Goal: Information Seeking & Learning: Find specific page/section

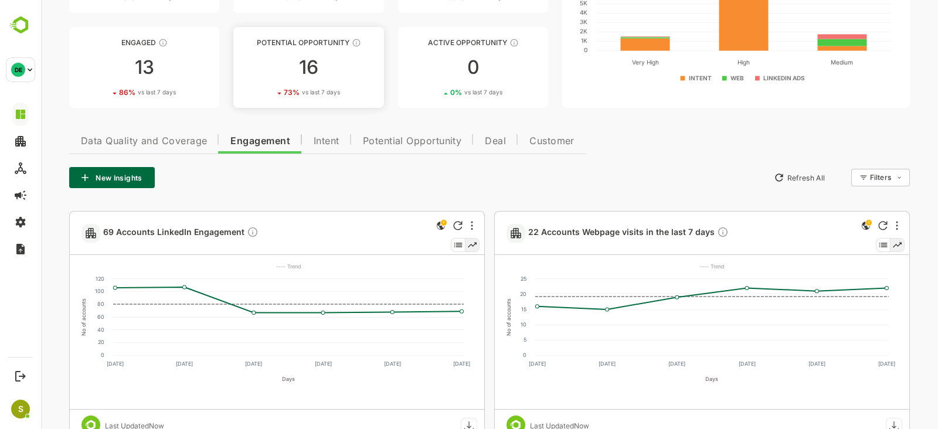
scroll to position [136, 0]
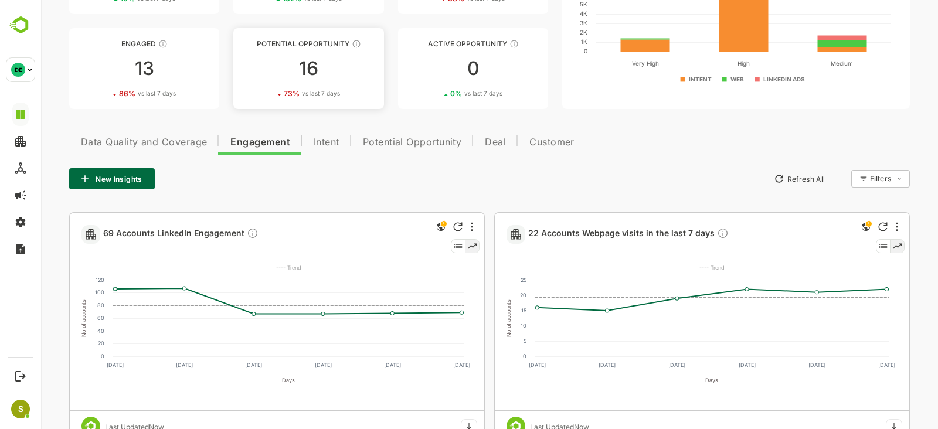
click at [321, 69] on div "16" at bounding box center [308, 68] width 150 height 19
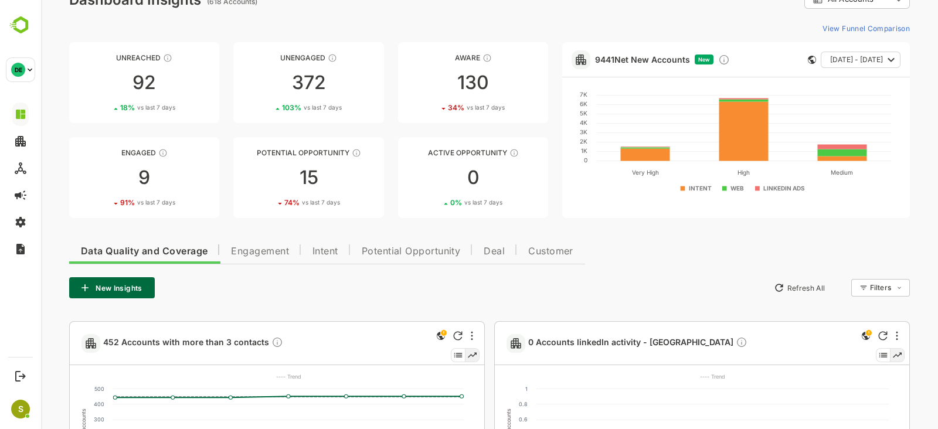
scroll to position [29, 0]
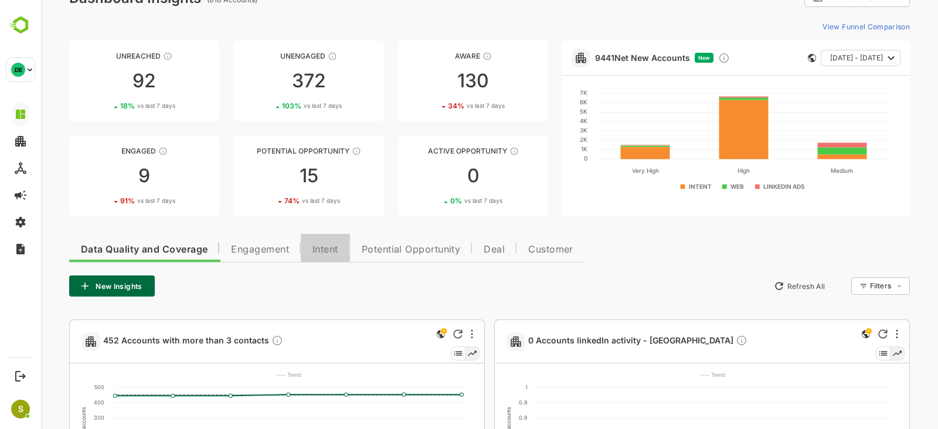
click at [326, 260] on button "Intent" at bounding box center [325, 248] width 49 height 28
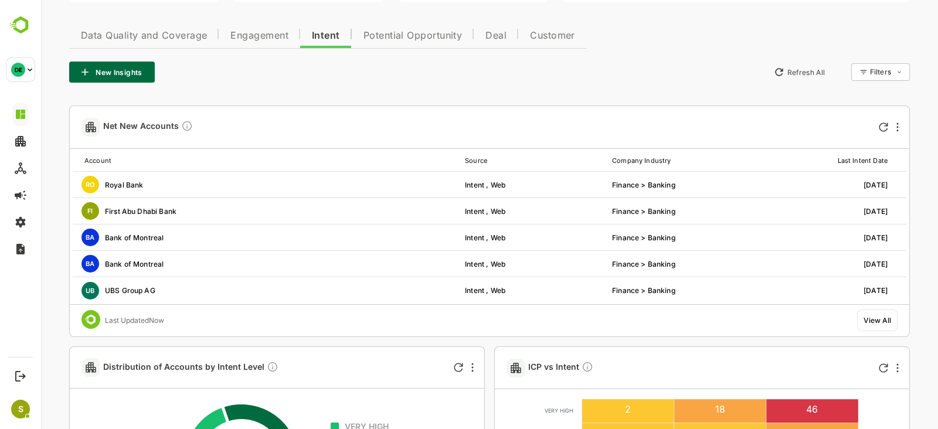
scroll to position [244, 0]
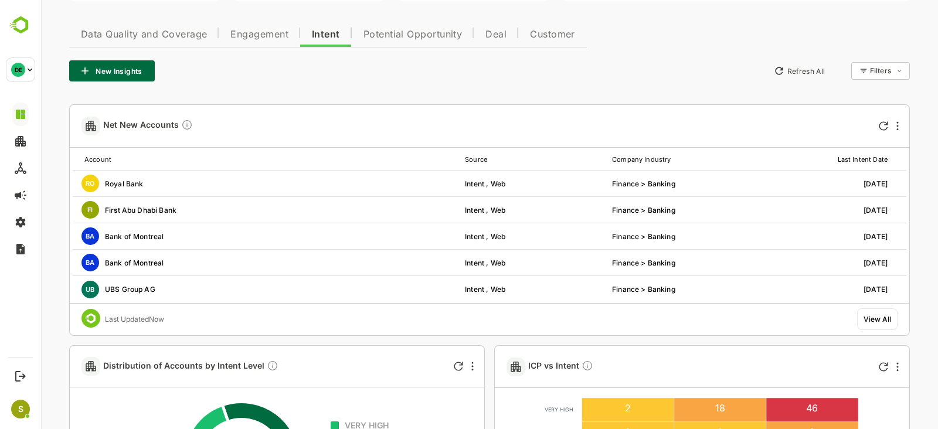
click at [879, 322] on div "View All" at bounding box center [877, 319] width 28 height 9
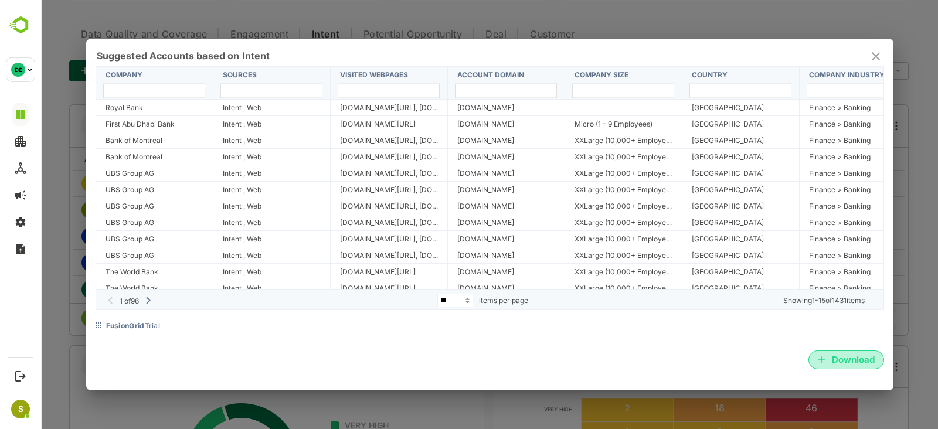
click at [826, 362] on span "Download" at bounding box center [845, 359] width 57 height 15
click at [873, 58] on icon "close" at bounding box center [875, 56] width 8 height 8
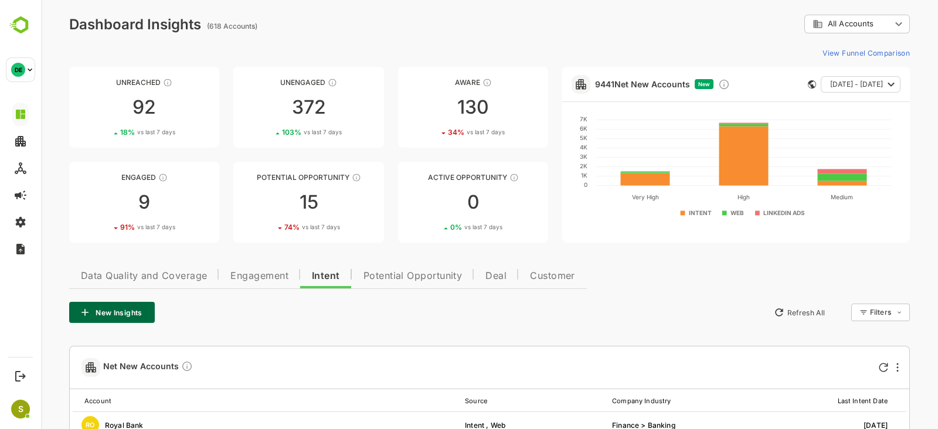
scroll to position [0, 0]
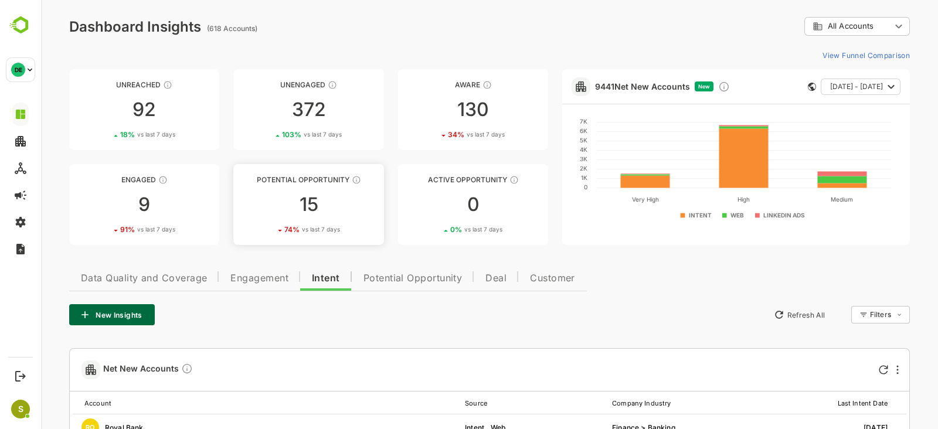
click at [309, 199] on div "15" at bounding box center [308, 204] width 150 height 19
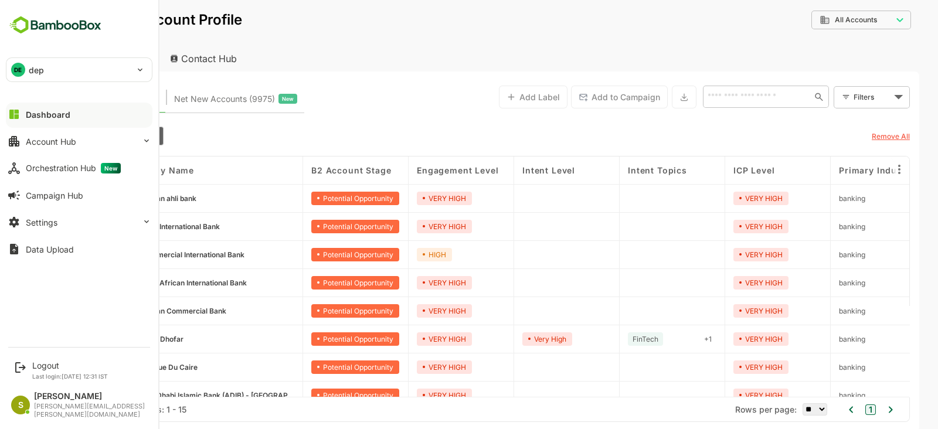
click at [68, 72] on div "DE dep" at bounding box center [71, 69] width 131 height 23
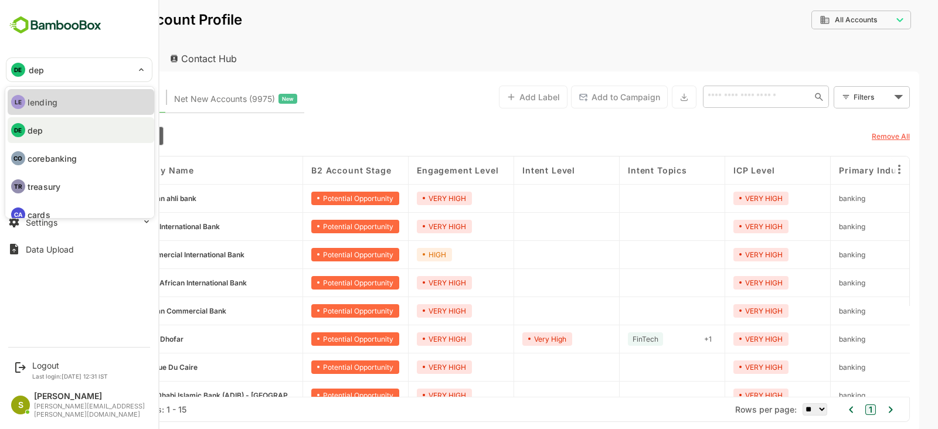
click at [91, 106] on li "LE lending" at bounding box center [81, 102] width 146 height 26
type input "*******"
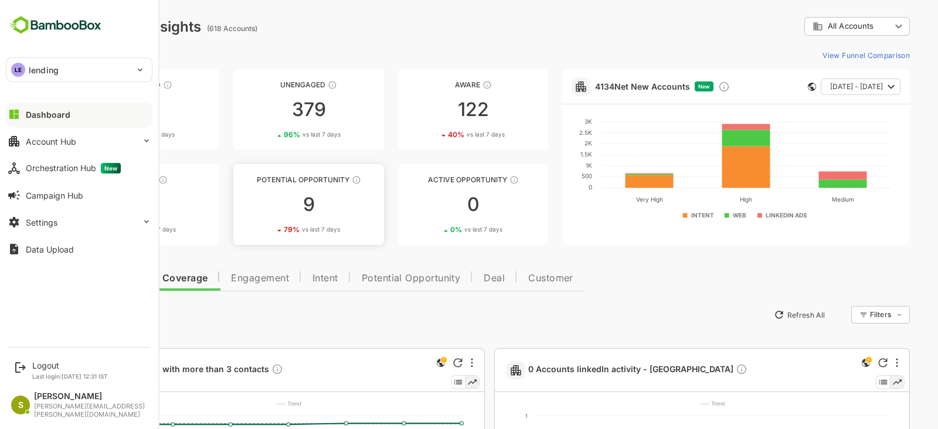
click at [342, 195] on div "9" at bounding box center [308, 204] width 150 height 19
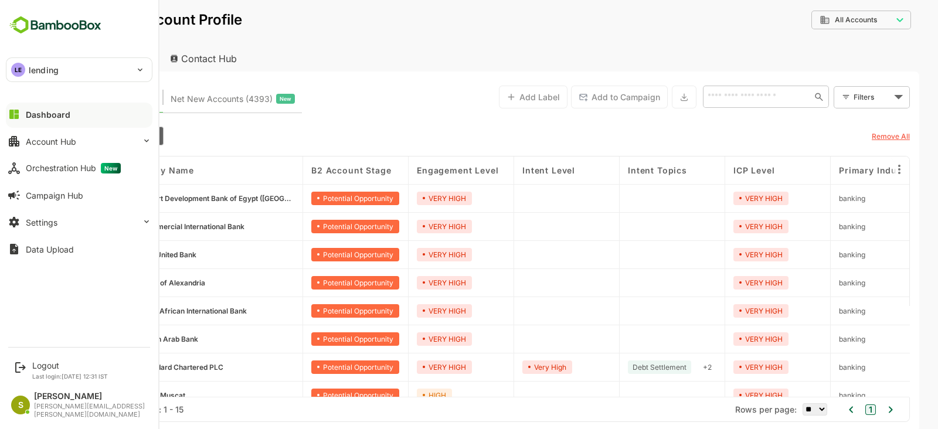
click at [380, 89] on div "Target Accounts (9) Net New Accounts ( 4393 ) New Add Label Add to Campaign ​ F…" at bounding box center [489, 97] width 840 height 32
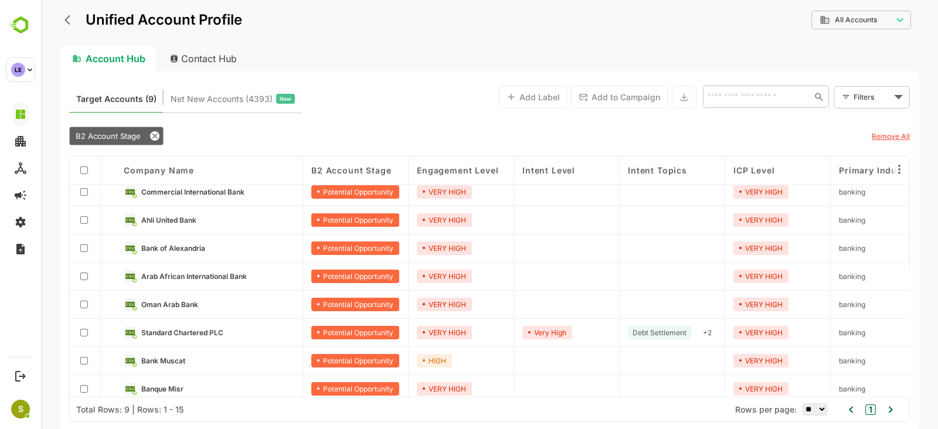
scroll to position [43, 0]
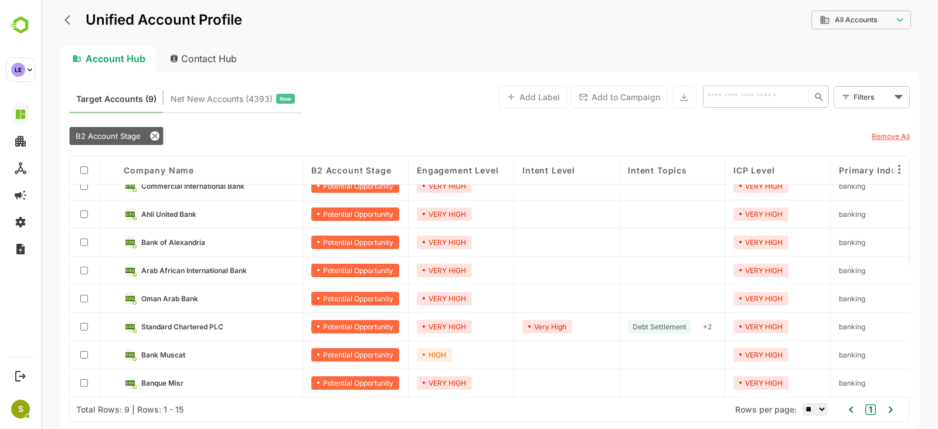
click at [216, 383] on link "Banque Misr" at bounding box center [217, 382] width 153 height 13
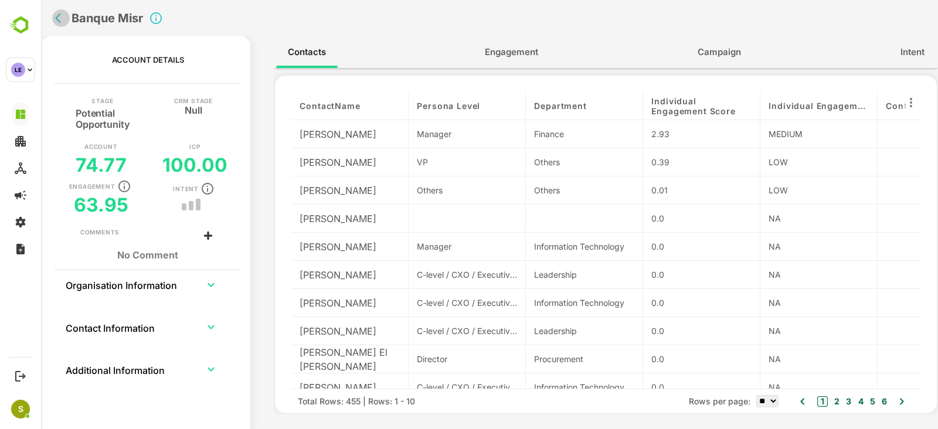
click at [58, 25] on button "back" at bounding box center [61, 18] width 18 height 18
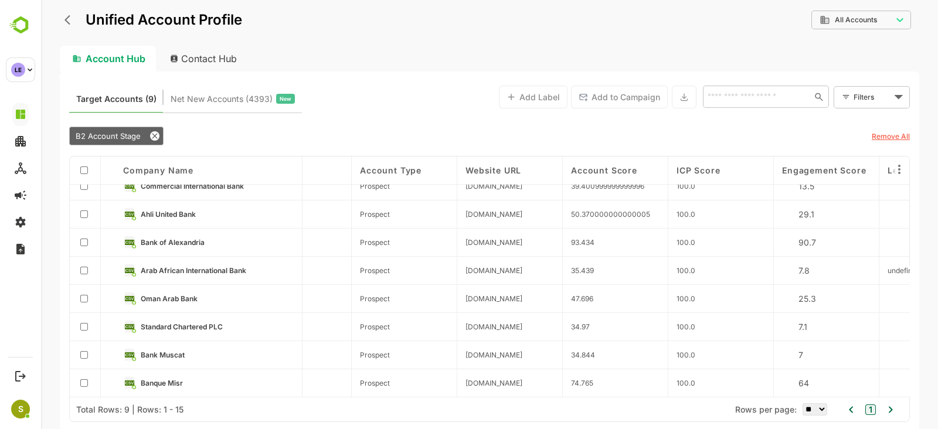
scroll to position [43, 660]
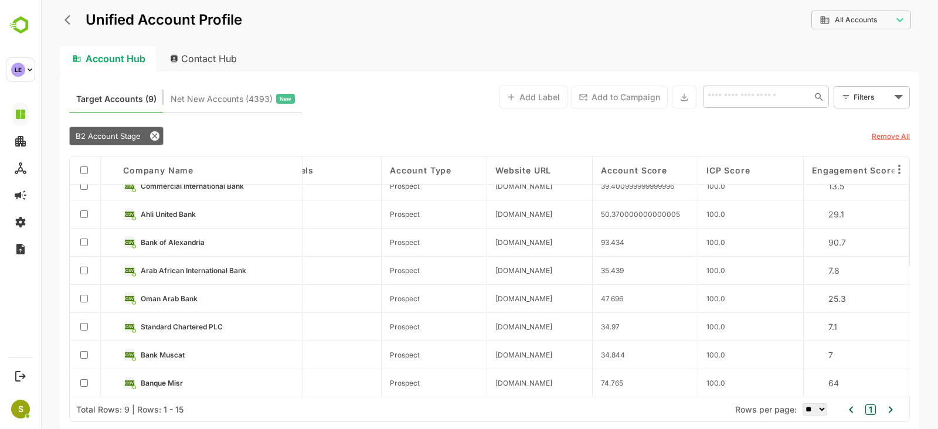
click at [190, 380] on link "Banque Misr" at bounding box center [217, 382] width 153 height 13
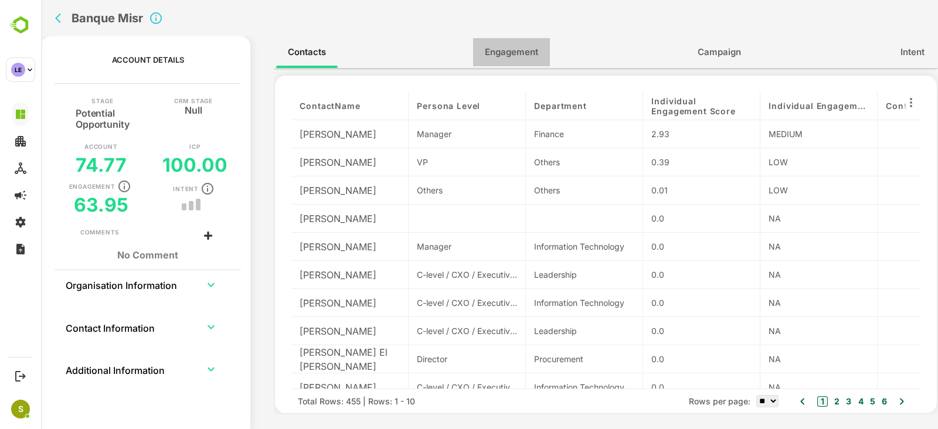
click at [510, 58] on span "Engagement" at bounding box center [511, 52] width 53 height 15
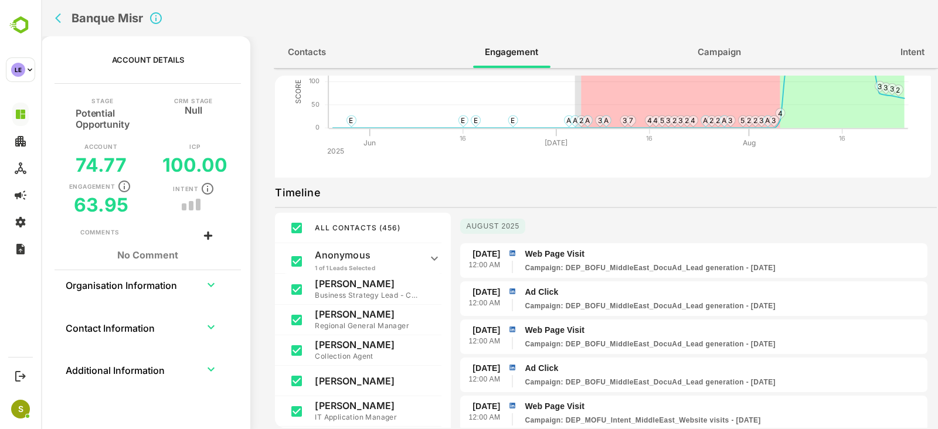
scroll to position [0, 0]
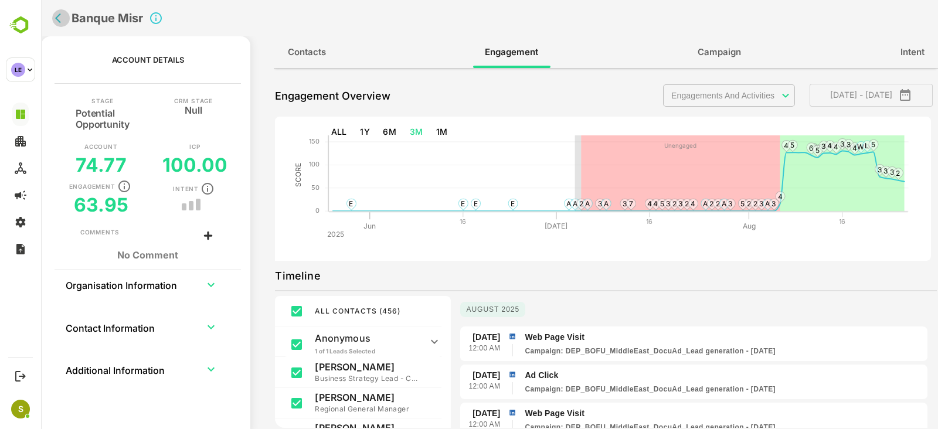
click at [64, 17] on icon "back" at bounding box center [61, 18] width 12 height 12
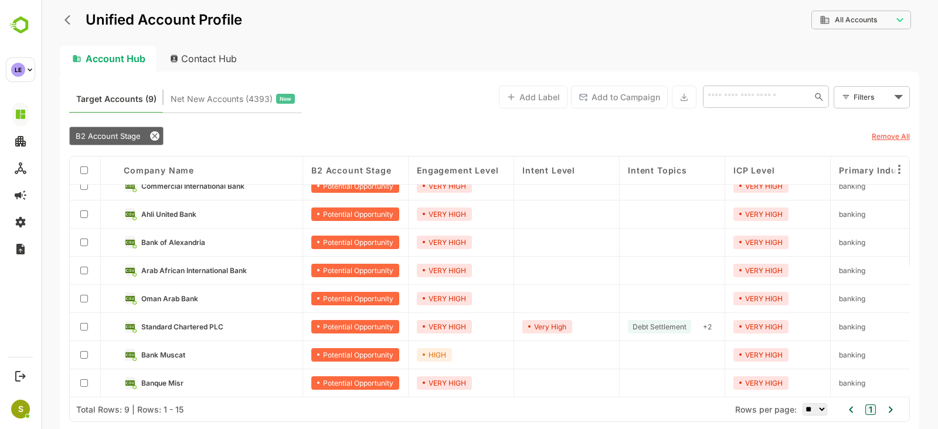
scroll to position [43, 0]
click at [744, 94] on input "text" at bounding box center [754, 97] width 101 height 14
type input "****"
drag, startPoint x: 754, startPoint y: 132, endPoint x: 748, endPoint y: 122, distance: 11.6
click at [748, 122] on ul "[PERSON_NAME]" at bounding box center [765, 122] width 126 height 24
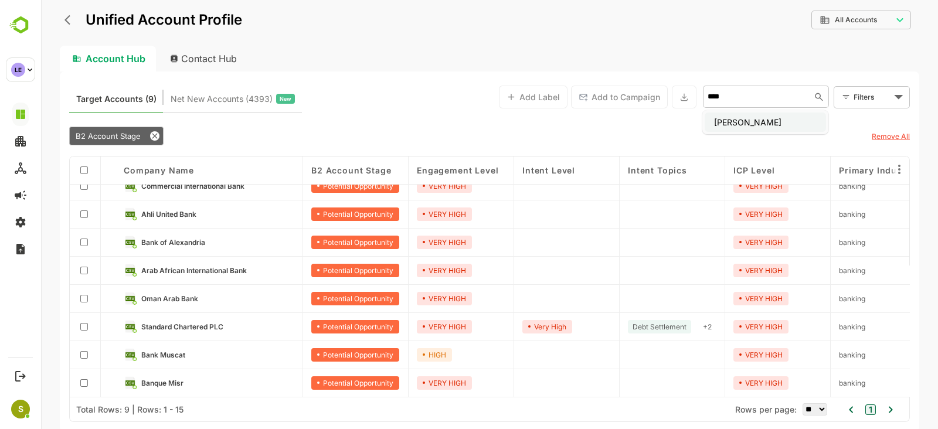
click at [748, 122] on li "[PERSON_NAME]" at bounding box center [764, 122] width 121 height 19
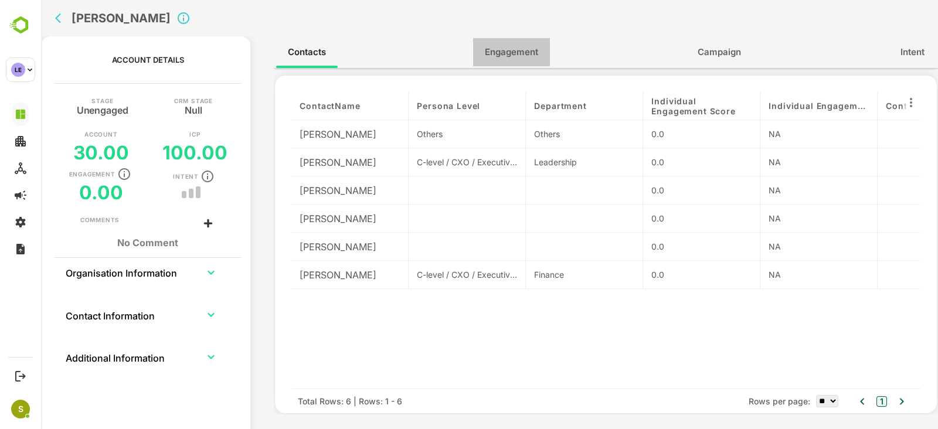
click at [513, 45] on span "Engagement" at bounding box center [511, 52] width 53 height 15
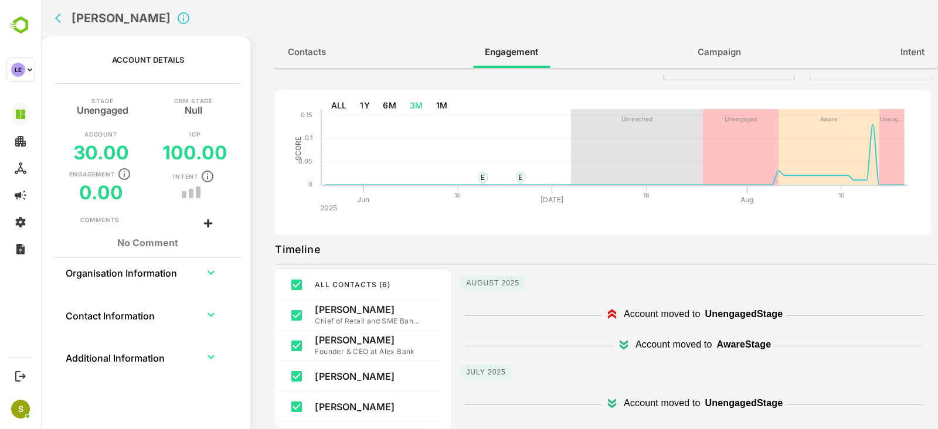
scroll to position [0, 0]
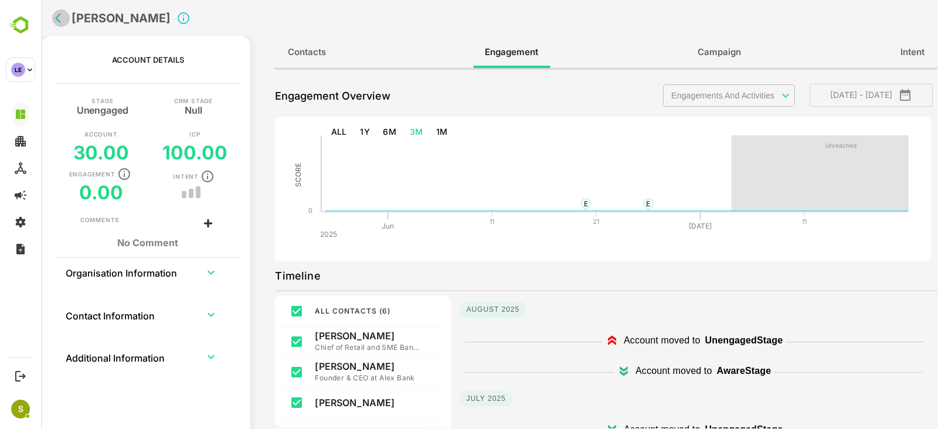
click at [62, 25] on button "back" at bounding box center [61, 18] width 18 height 18
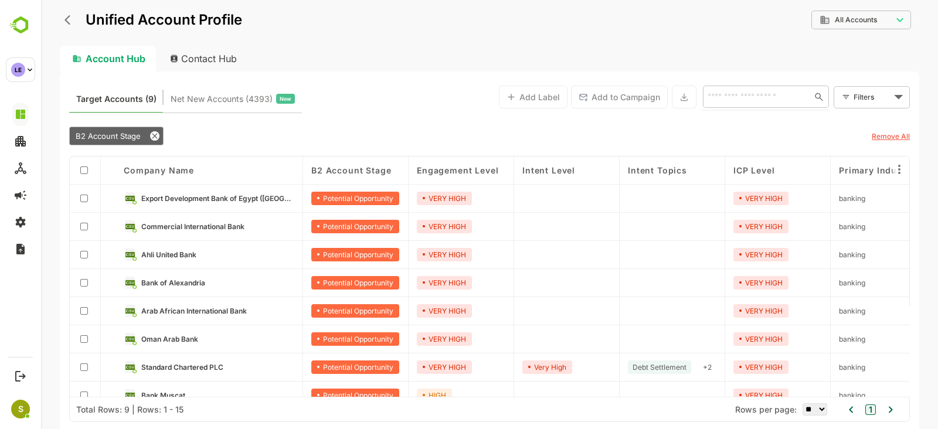
click at [740, 96] on input "text" at bounding box center [754, 97] width 101 height 14
paste input "**********"
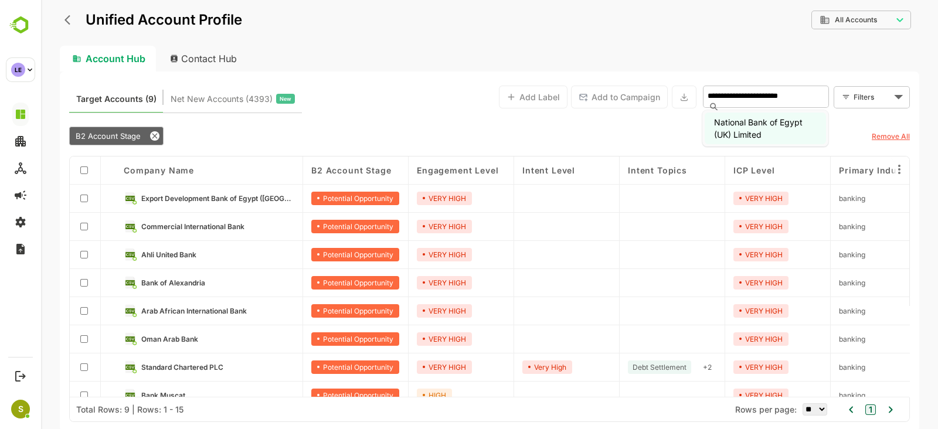
type input "**********"
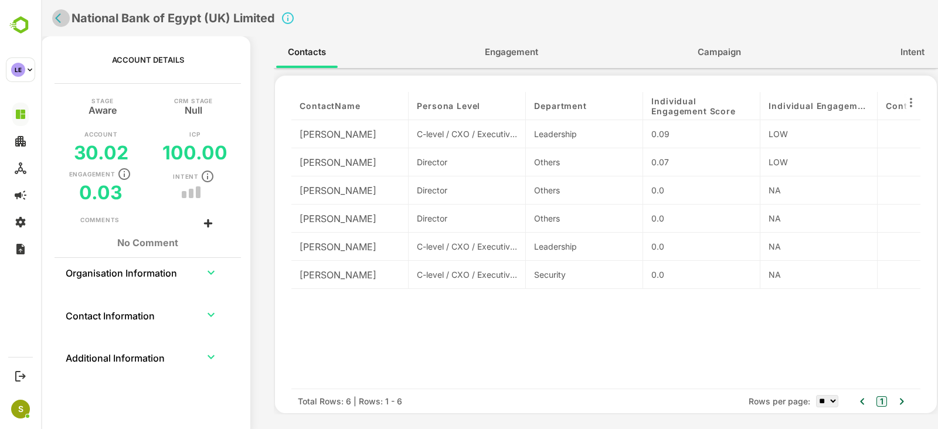
click at [60, 13] on icon "back" at bounding box center [58, 18] width 6 height 10
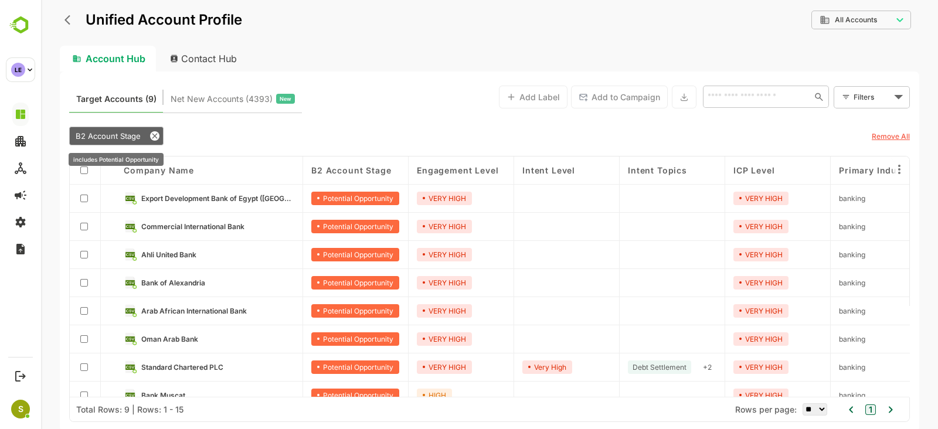
click at [158, 137] on icon at bounding box center [154, 135] width 9 height 9
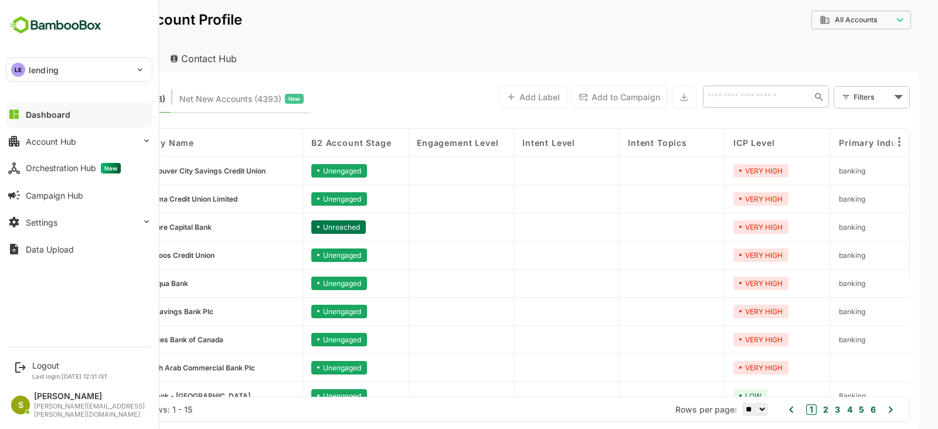
click at [51, 74] on p "lending" at bounding box center [44, 70] width 30 height 12
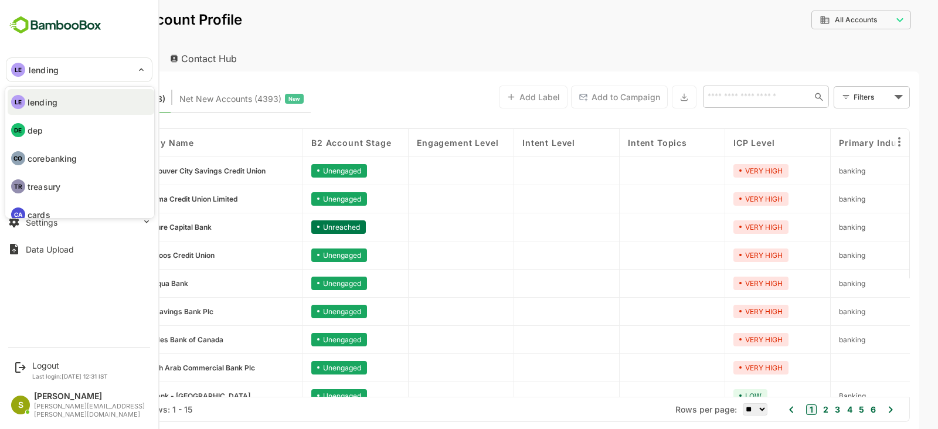
click at [59, 133] on li "DE dep" at bounding box center [81, 130] width 146 height 26
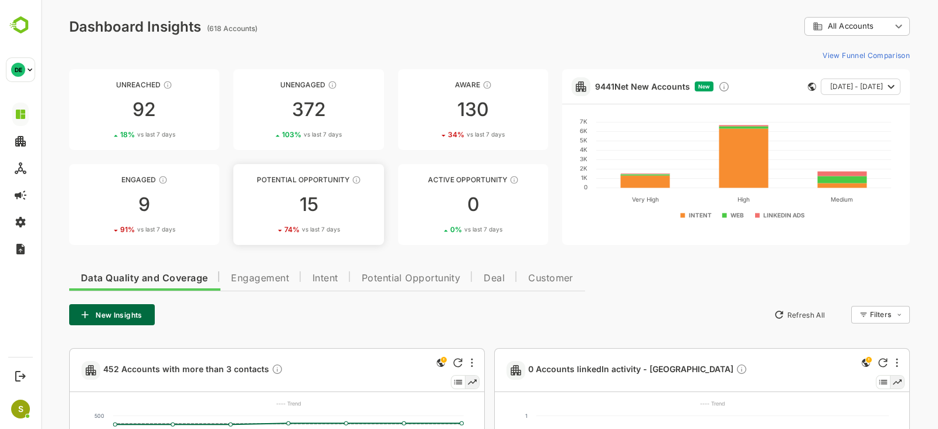
click at [347, 206] on div "15" at bounding box center [308, 204] width 150 height 19
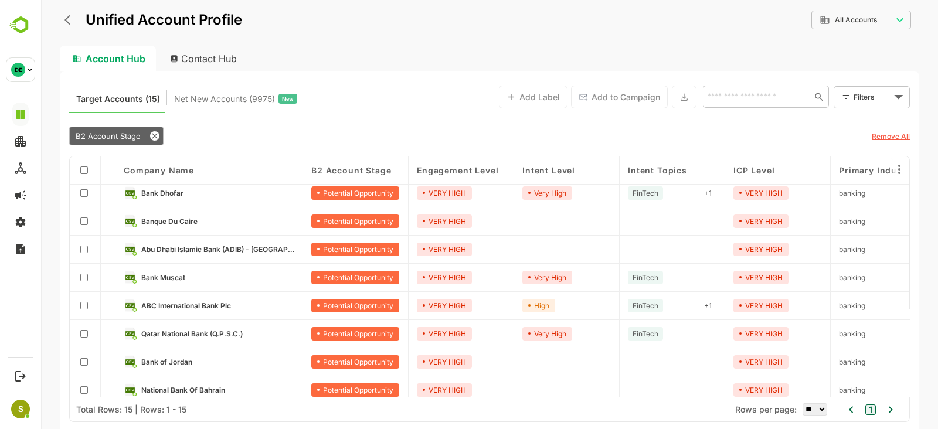
scroll to position [211, 0]
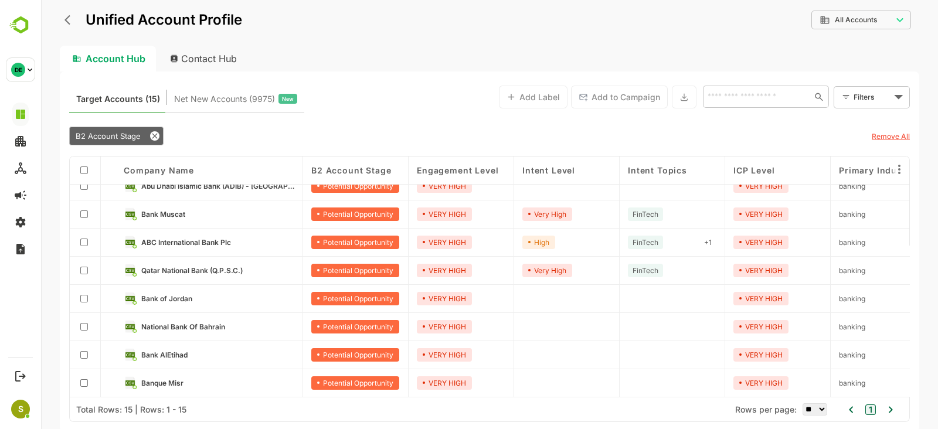
click at [231, 378] on link "Banque Misr" at bounding box center [217, 382] width 153 height 13
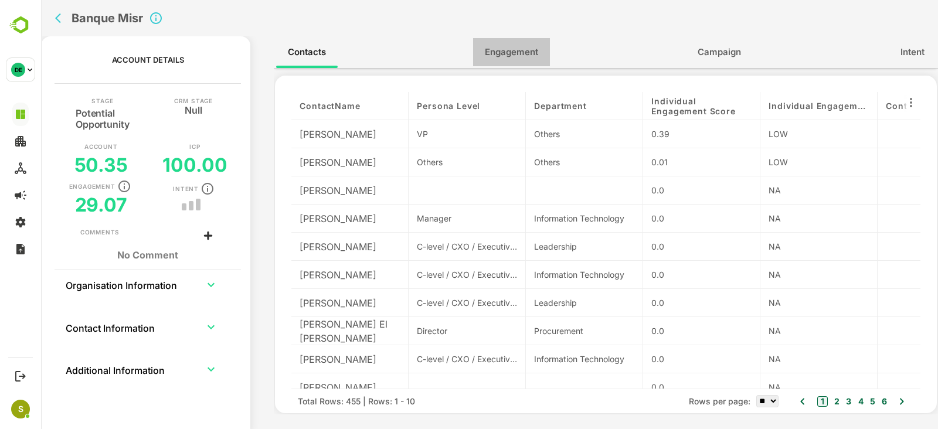
click at [514, 52] on span "Engagement" at bounding box center [511, 52] width 53 height 15
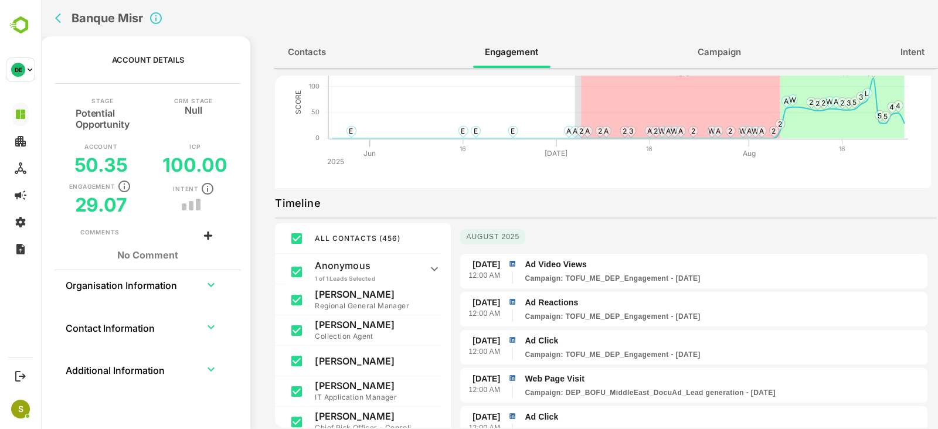
scroll to position [146, 0]
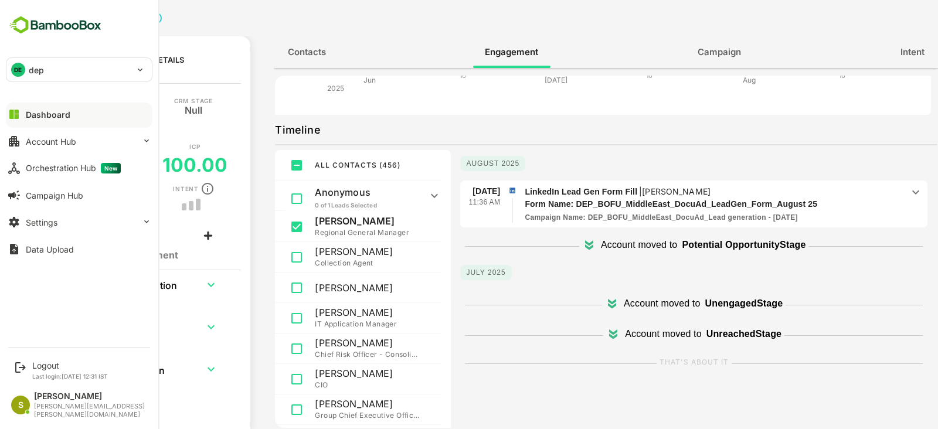
click at [29, 76] on div "DE dep" at bounding box center [71, 69] width 131 height 23
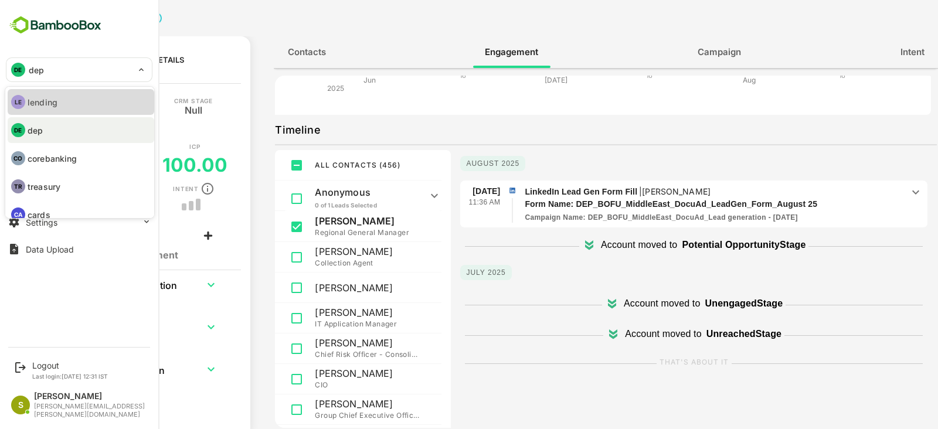
click at [81, 105] on li "LE lending" at bounding box center [81, 102] width 146 height 26
type input "*******"
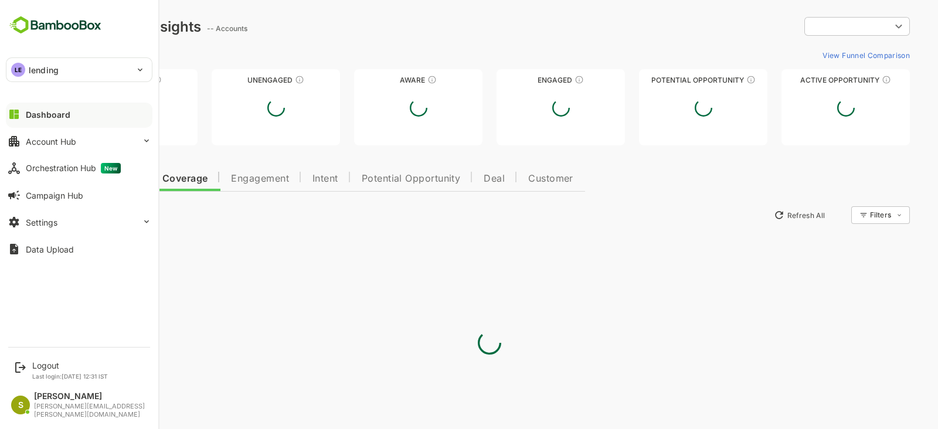
scroll to position [0, 0]
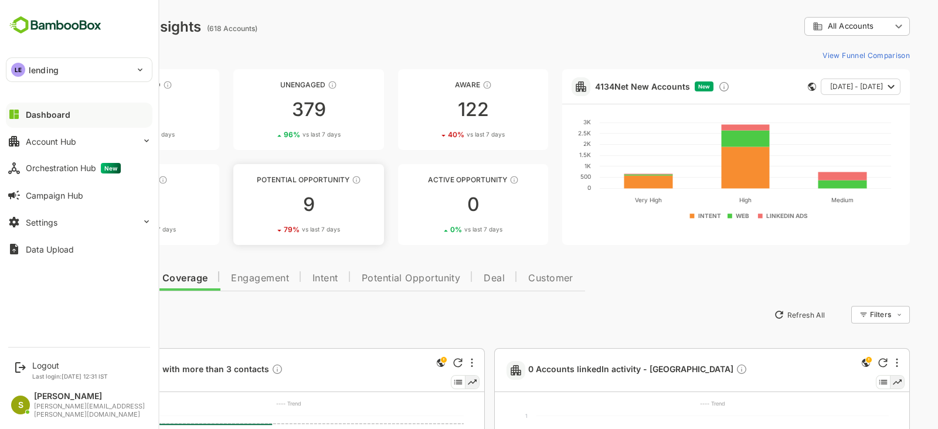
click at [305, 214] on div "9" at bounding box center [308, 204] width 150 height 19
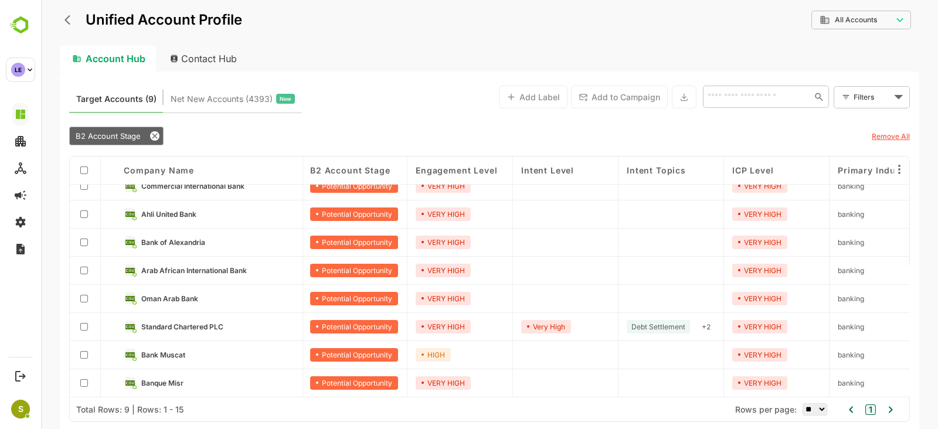
scroll to position [43, 5]
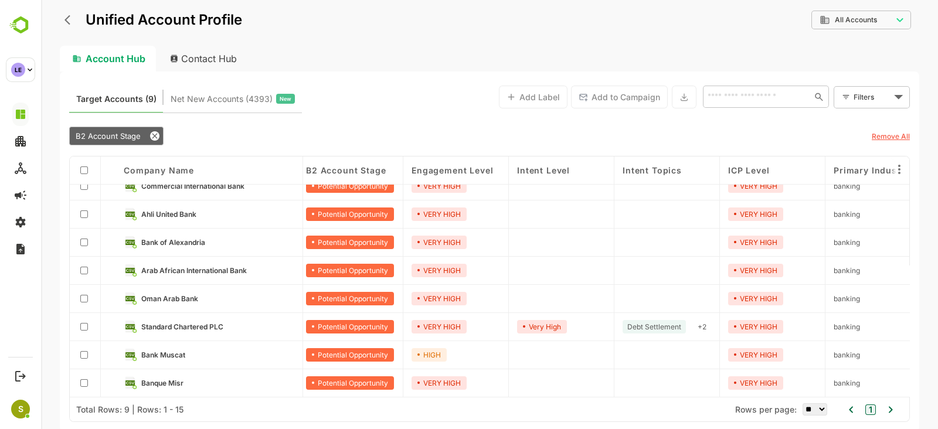
click at [195, 375] on div "Banque Misr" at bounding box center [209, 383] width 188 height 28
click at [175, 372] on div "Banque Misr" at bounding box center [209, 383] width 188 height 28
click at [162, 379] on span "Banque Misr" at bounding box center [162, 383] width 42 height 9
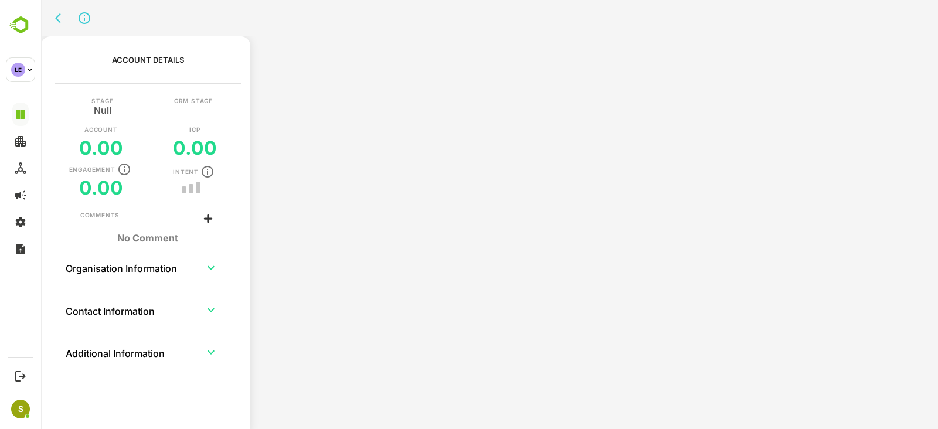
click at [162, 376] on tbody "Organisation Information Contact Information Additional Information" at bounding box center [148, 316] width 166 height 127
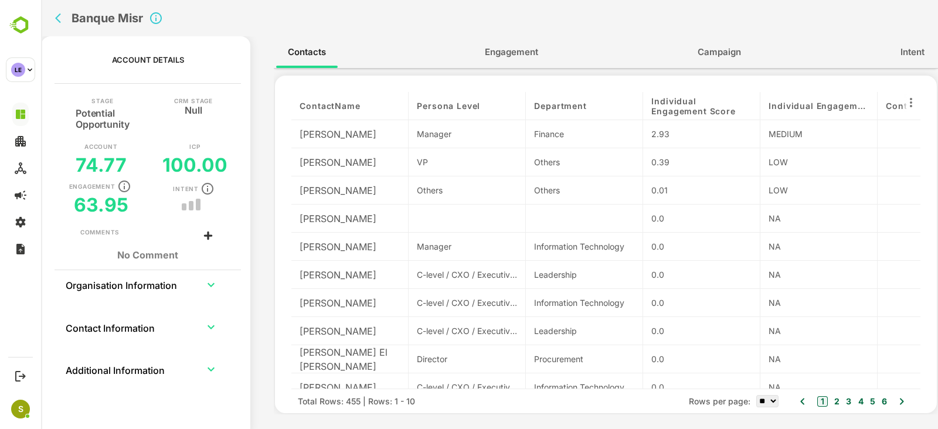
click at [530, 54] on span "Engagement" at bounding box center [511, 52] width 53 height 15
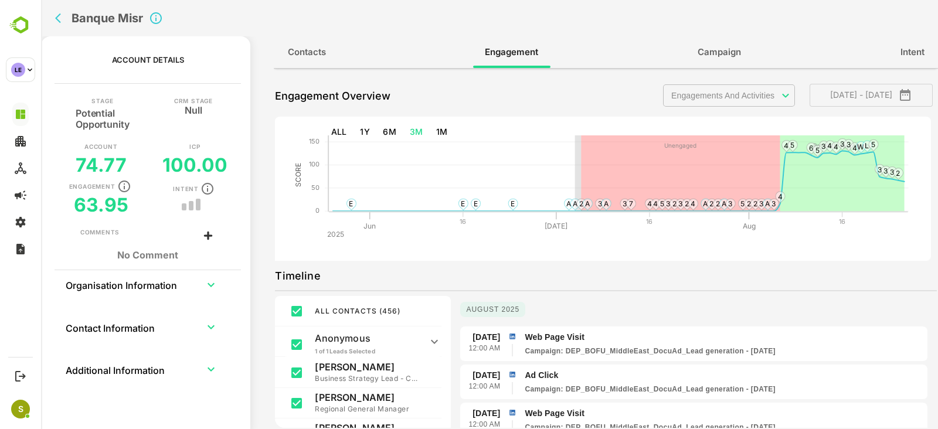
scroll to position [73, 0]
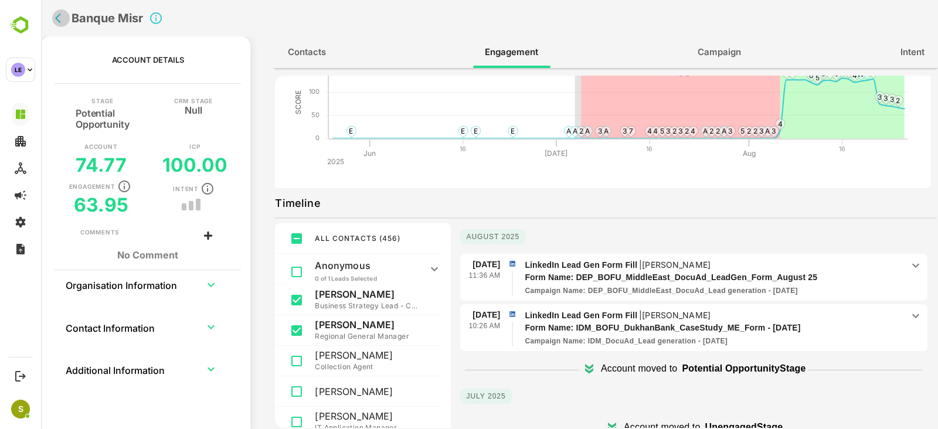
click at [55, 19] on icon "back" at bounding box center [61, 18] width 12 height 12
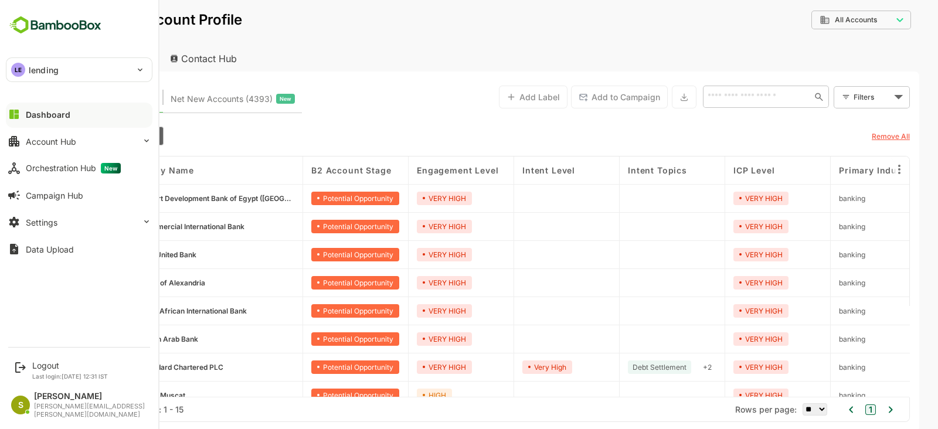
click at [33, 67] on p "lending" at bounding box center [44, 70] width 30 height 12
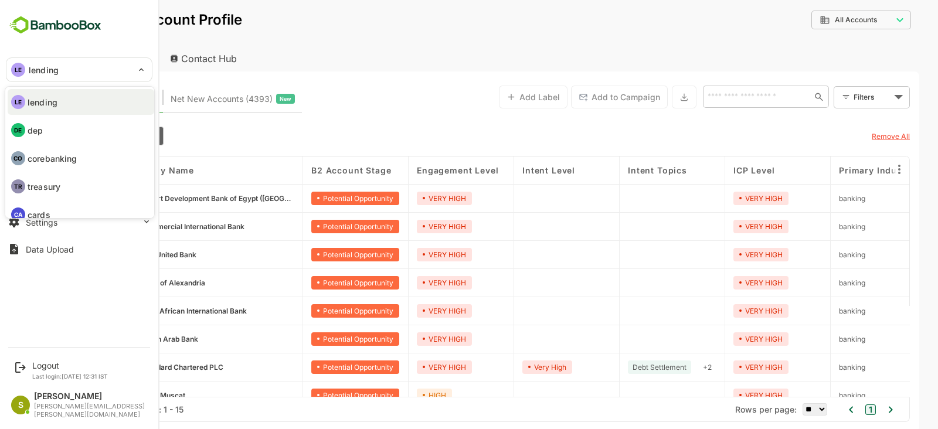
click at [62, 134] on li "DE dep" at bounding box center [81, 130] width 146 height 26
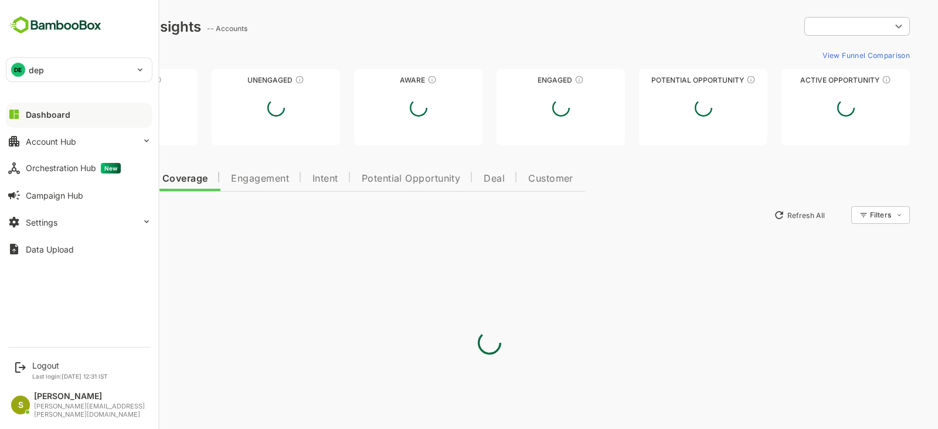
scroll to position [0, 0]
type input "**********"
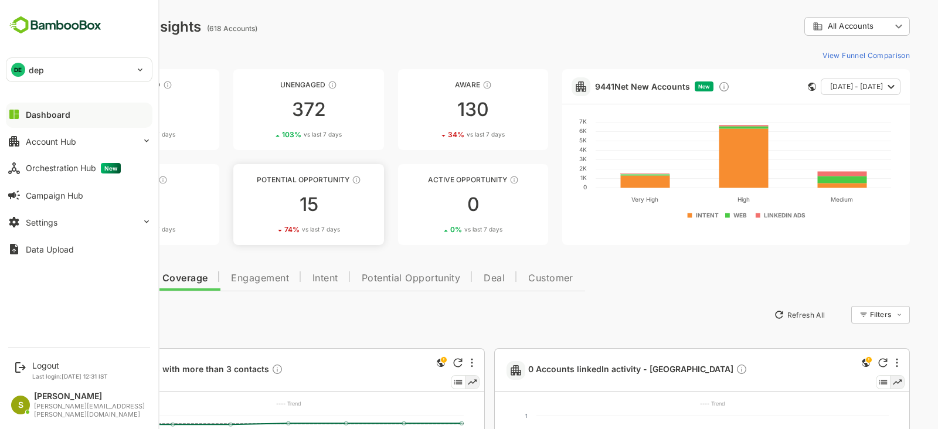
click at [328, 202] on div "15" at bounding box center [308, 204] width 150 height 19
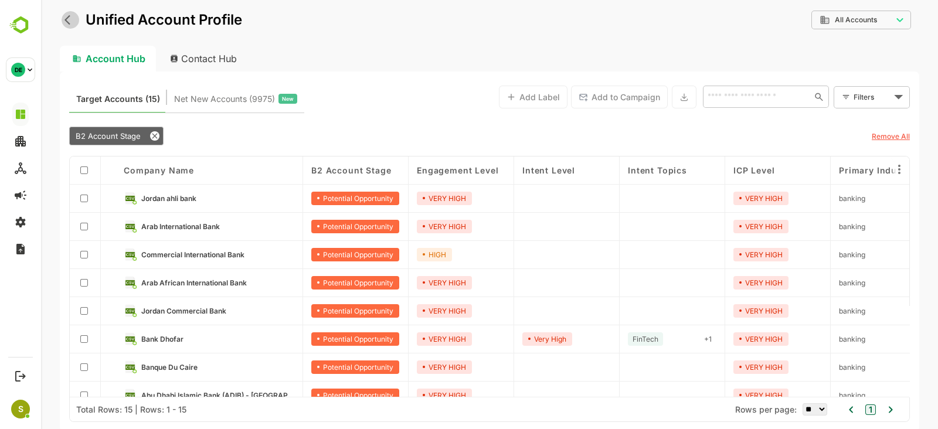
click at [69, 25] on icon "back" at bounding box center [70, 20] width 12 height 12
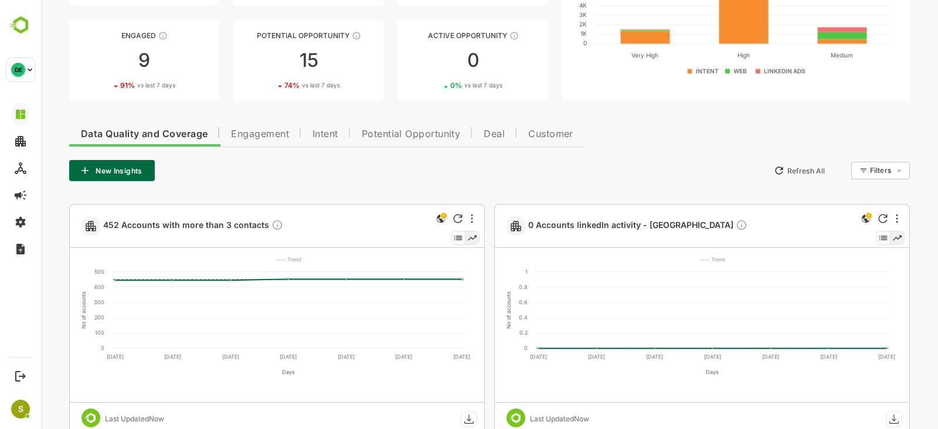
scroll to position [145, 0]
click at [325, 125] on button "Intent" at bounding box center [325, 132] width 49 height 28
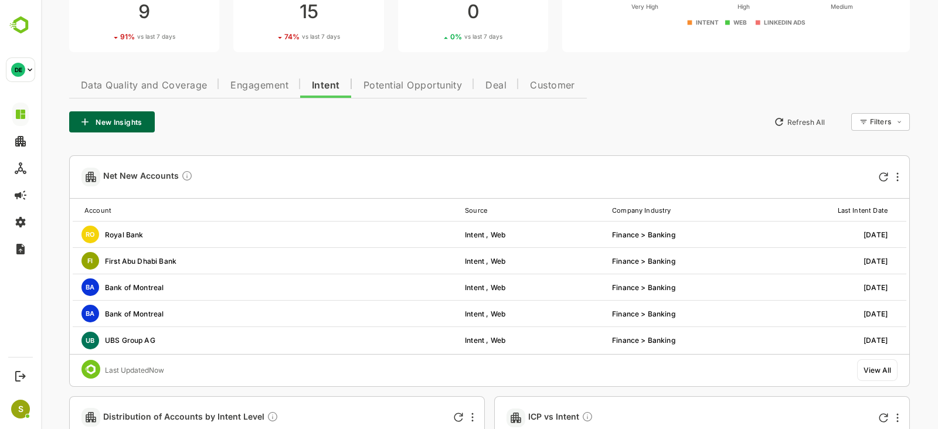
scroll to position [192, 0]
click at [865, 128] on div at bounding box center [863, 124] width 8 height 10
click at [881, 123] on body "**********" at bounding box center [489, 348] width 897 height 1080
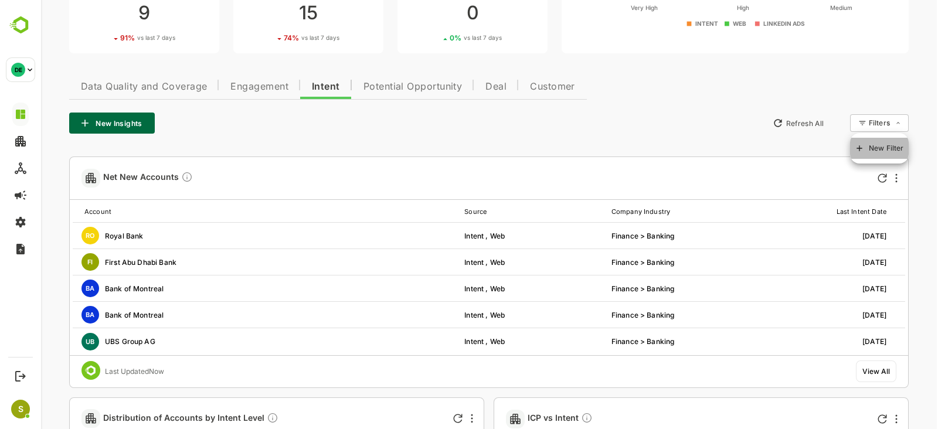
click at [889, 146] on span "New Filter" at bounding box center [885, 148] width 35 height 14
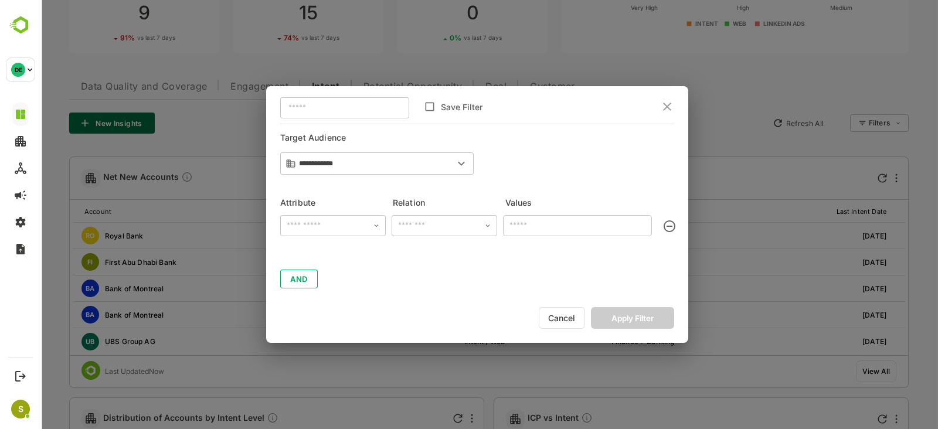
click at [362, 221] on input "text" at bounding box center [333, 226] width 98 height 18
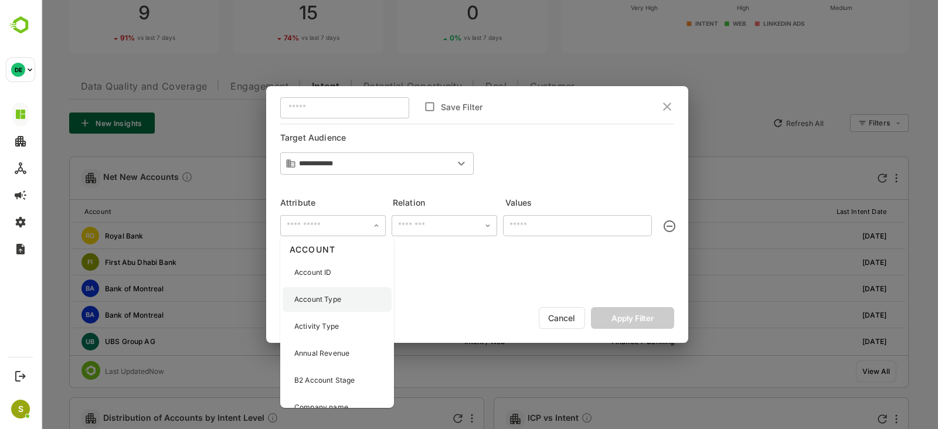
click at [354, 299] on div "Account Type" at bounding box center [336, 299] width 109 height 25
type input "**********"
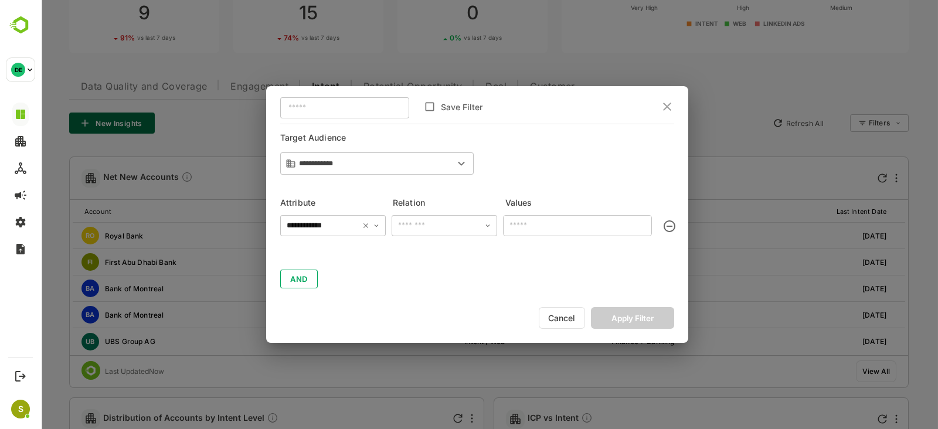
click at [468, 230] on input "text" at bounding box center [444, 226] width 98 height 18
click at [434, 253] on li "includes" at bounding box center [444, 249] width 101 height 22
type input "********"
click at [599, 235] on input "text" at bounding box center [577, 226] width 142 height 20
click at [380, 227] on icon "Open" at bounding box center [376, 225] width 8 height 8
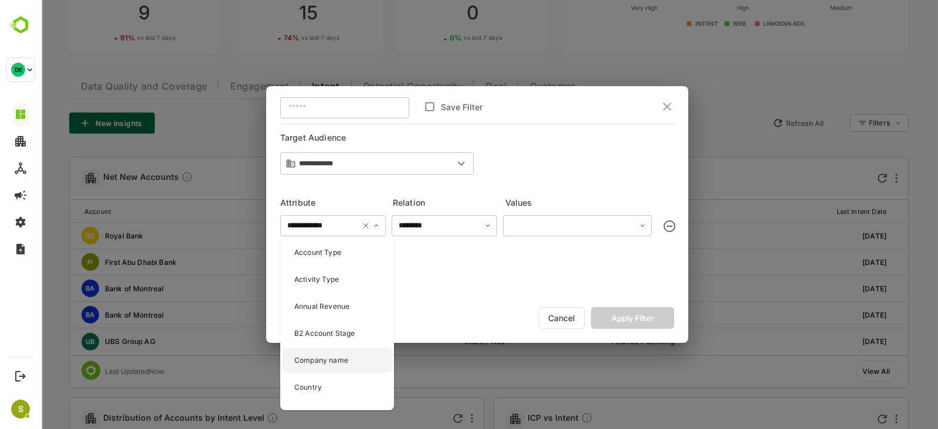
scroll to position [50, 0]
click at [350, 360] on div "Company name" at bounding box center [336, 359] width 109 height 25
type input "**********"
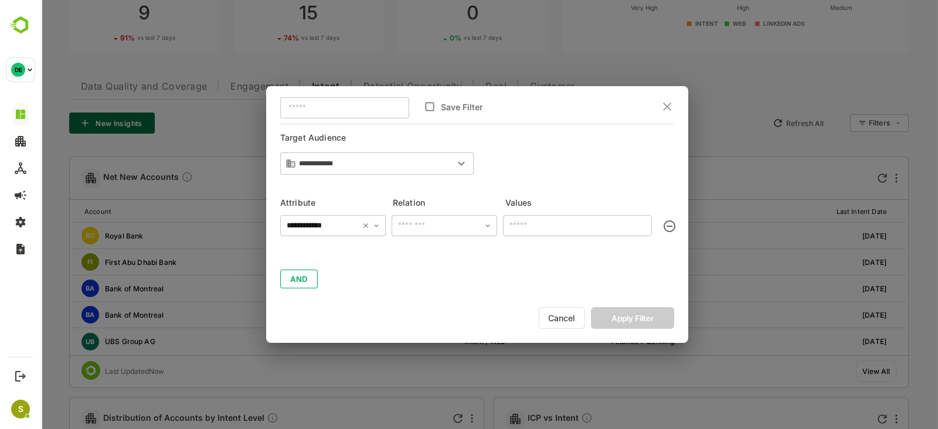
click at [573, 219] on input "text" at bounding box center [577, 225] width 149 height 21
click at [462, 220] on input "text" at bounding box center [444, 226] width 98 height 18
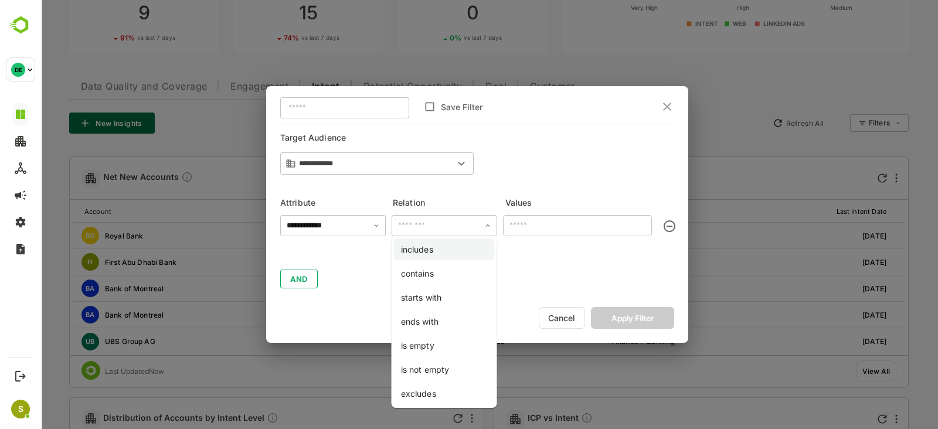
click at [439, 256] on li "includes" at bounding box center [444, 249] width 101 height 22
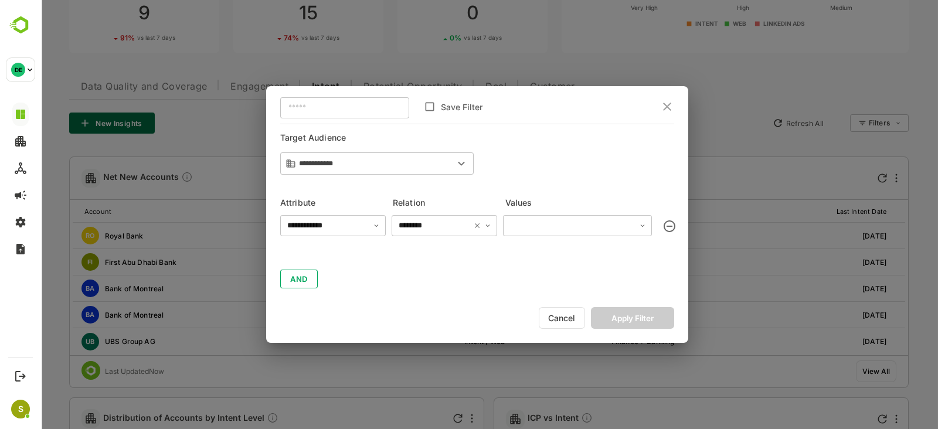
click at [584, 243] on div "**********" at bounding box center [477, 251] width 394 height 74
click at [580, 224] on input "text" at bounding box center [577, 226] width 142 height 20
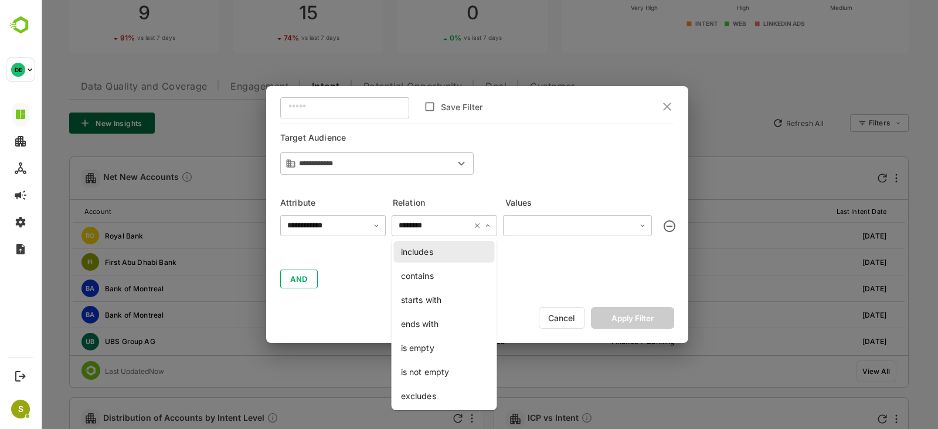
click at [469, 217] on input "********" at bounding box center [444, 226] width 98 height 18
click at [445, 268] on li "contains" at bounding box center [444, 276] width 101 height 22
type input "********"
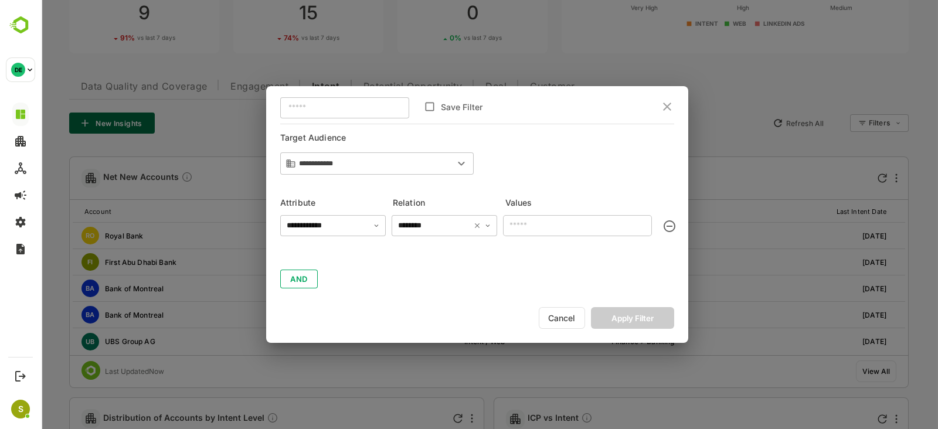
click at [544, 226] on input "text" at bounding box center [577, 225] width 149 height 21
type input "****"
click at [605, 318] on button "Apply Filter" at bounding box center [632, 318] width 83 height 22
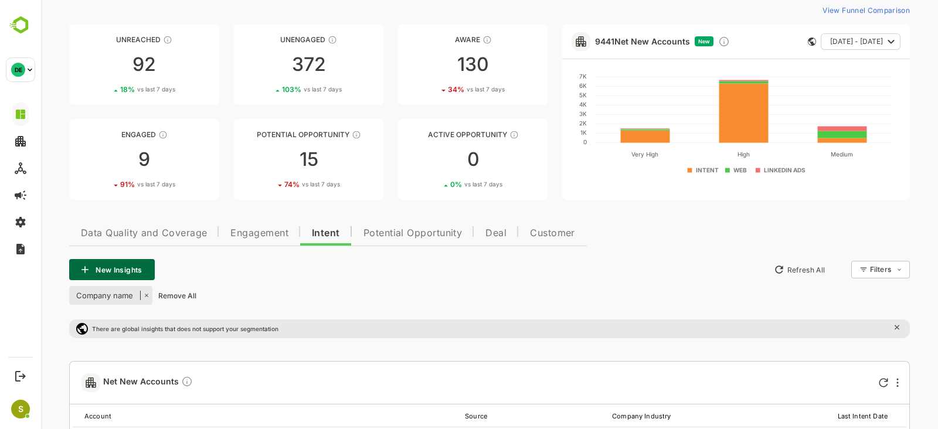
scroll to position [0, 0]
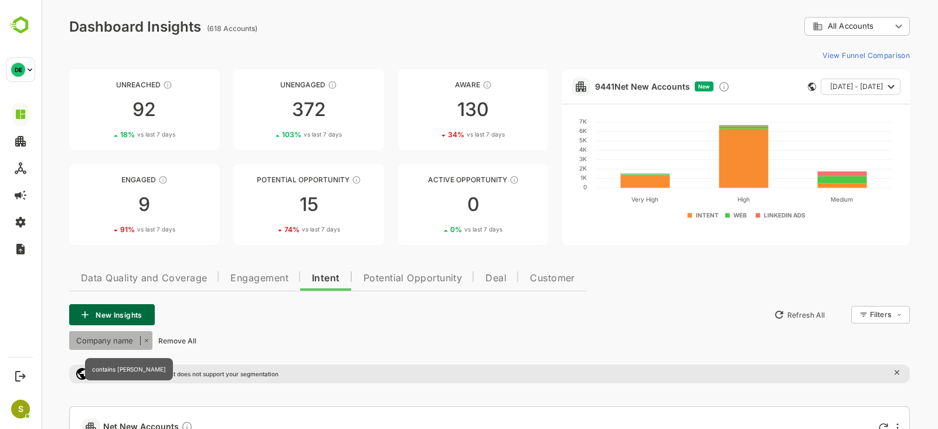
click at [148, 339] on icon at bounding box center [144, 340] width 9 height 9
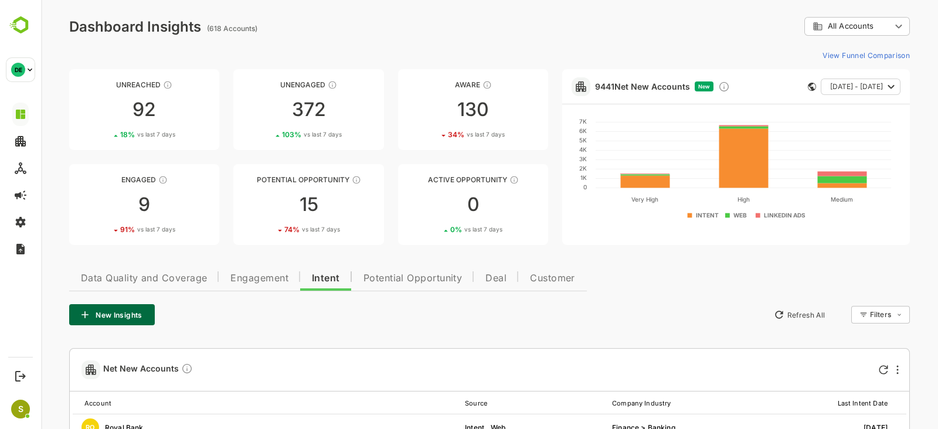
click at [803, 316] on button "Refresh All" at bounding box center [799, 314] width 62 height 19
click at [302, 209] on div "15" at bounding box center [308, 204] width 150 height 19
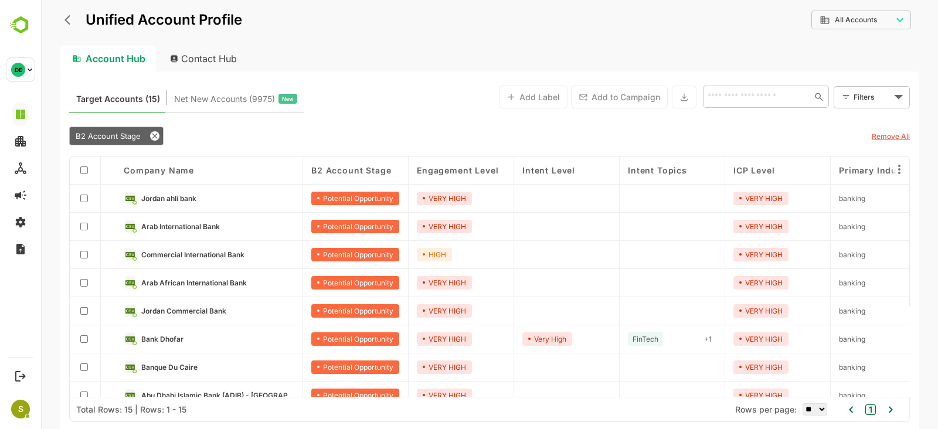
click at [733, 104] on input "text" at bounding box center [756, 97] width 105 height 14
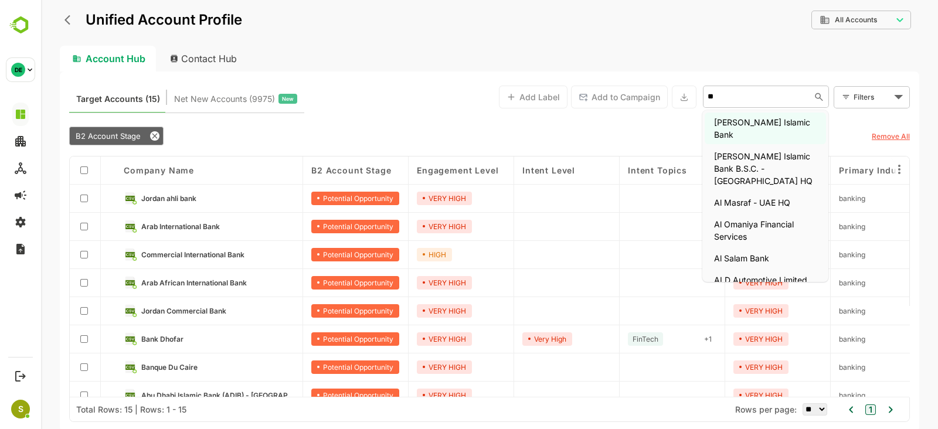
type input "***"
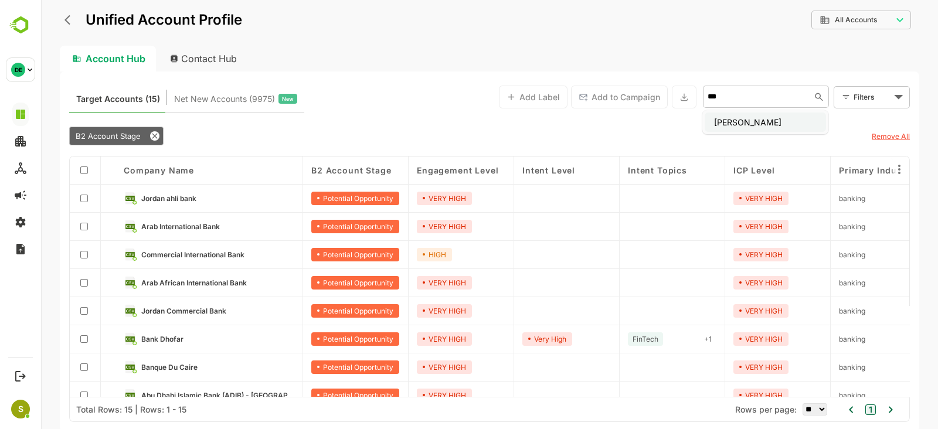
click at [816, 115] on li "[PERSON_NAME]" at bounding box center [764, 122] width 121 height 19
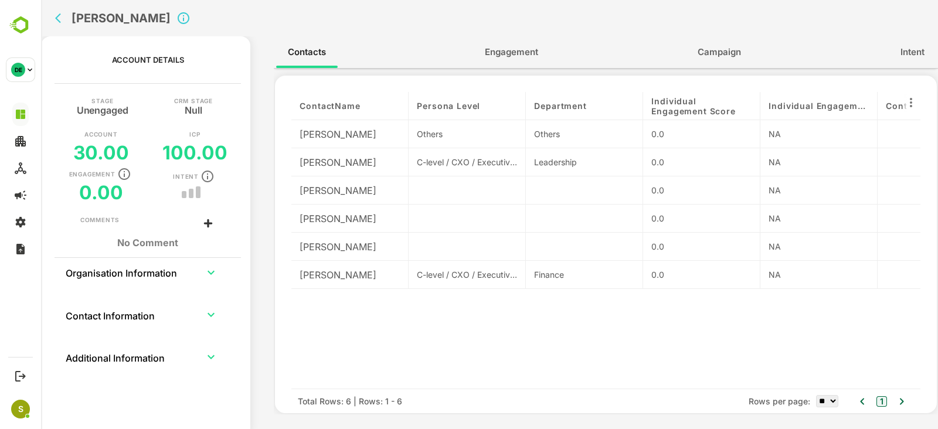
click at [67, 12] on icon "back" at bounding box center [61, 18] width 12 height 12
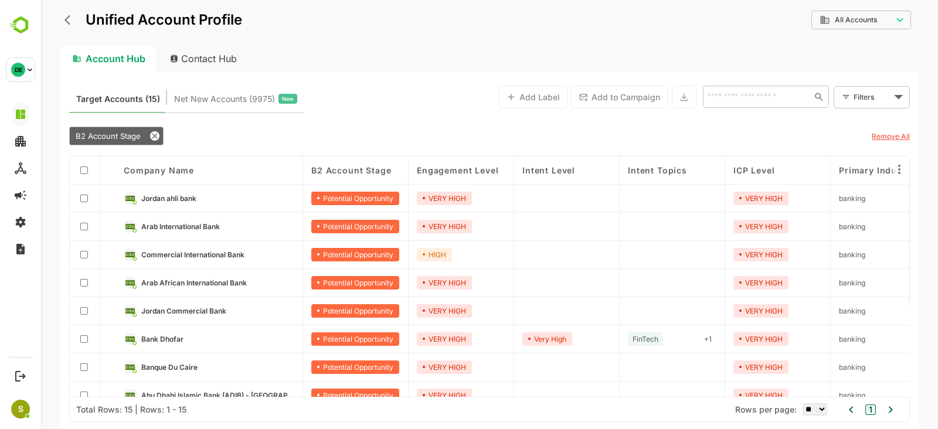
click at [733, 96] on input "text" at bounding box center [756, 97] width 105 height 14
paste input "**********"
type input "**********"
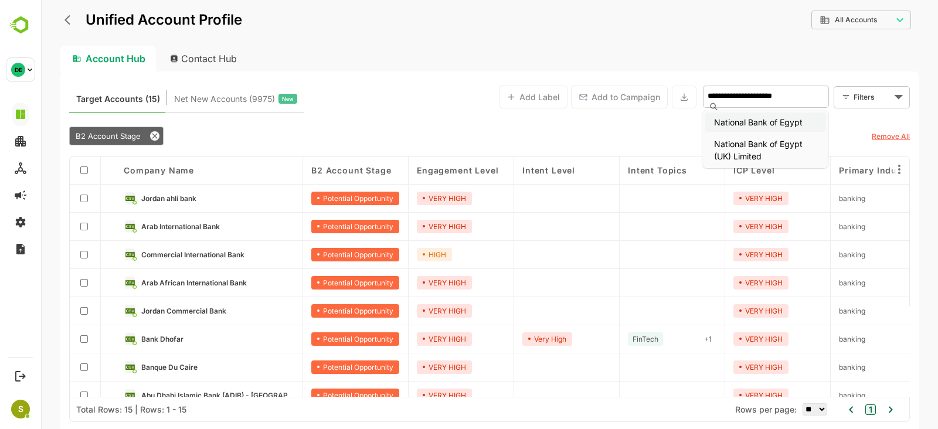
click at [779, 127] on li "National Bank of Egypt" at bounding box center [764, 122] width 121 height 19
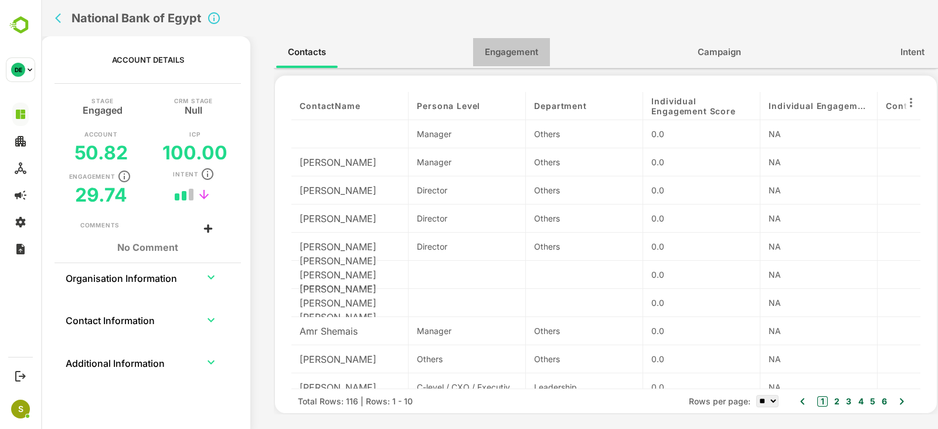
click at [510, 57] on span "Engagement" at bounding box center [511, 52] width 53 height 15
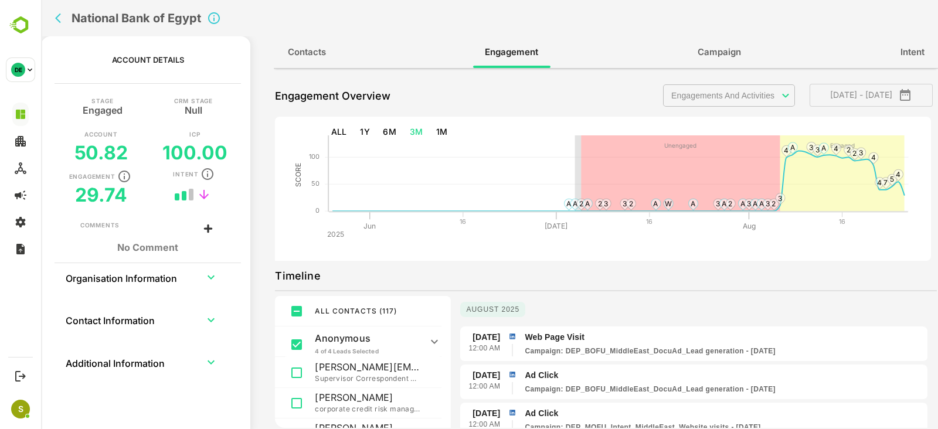
scroll to position [2123, 0]
